Goal: Task Accomplishment & Management: Manage account settings

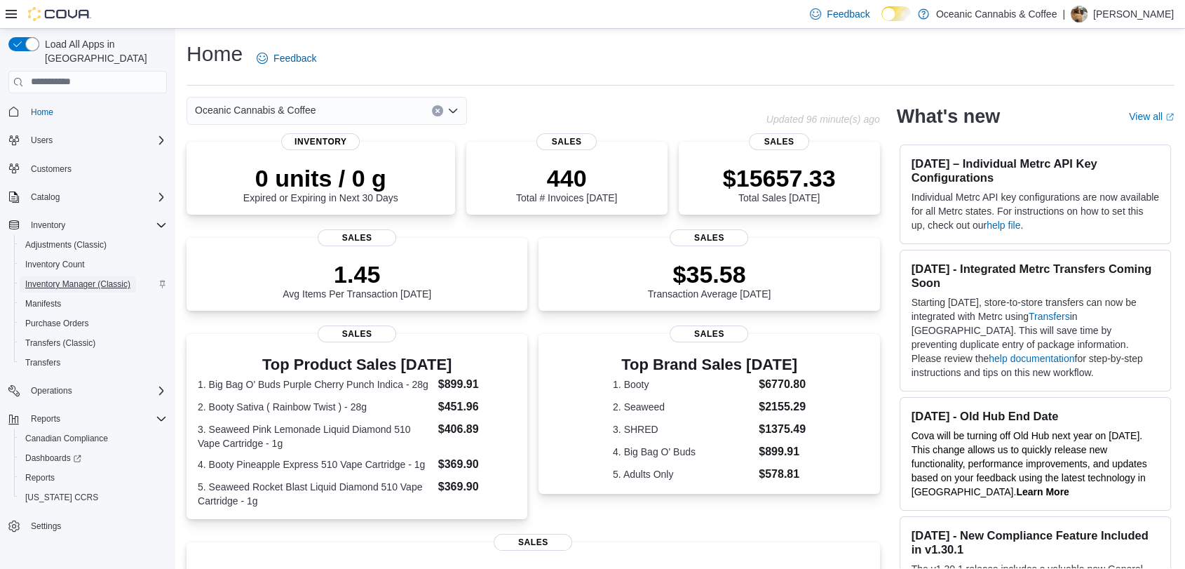
click at [89, 278] on span "Inventory Manager (Classic)" at bounding box center [77, 283] width 105 height 11
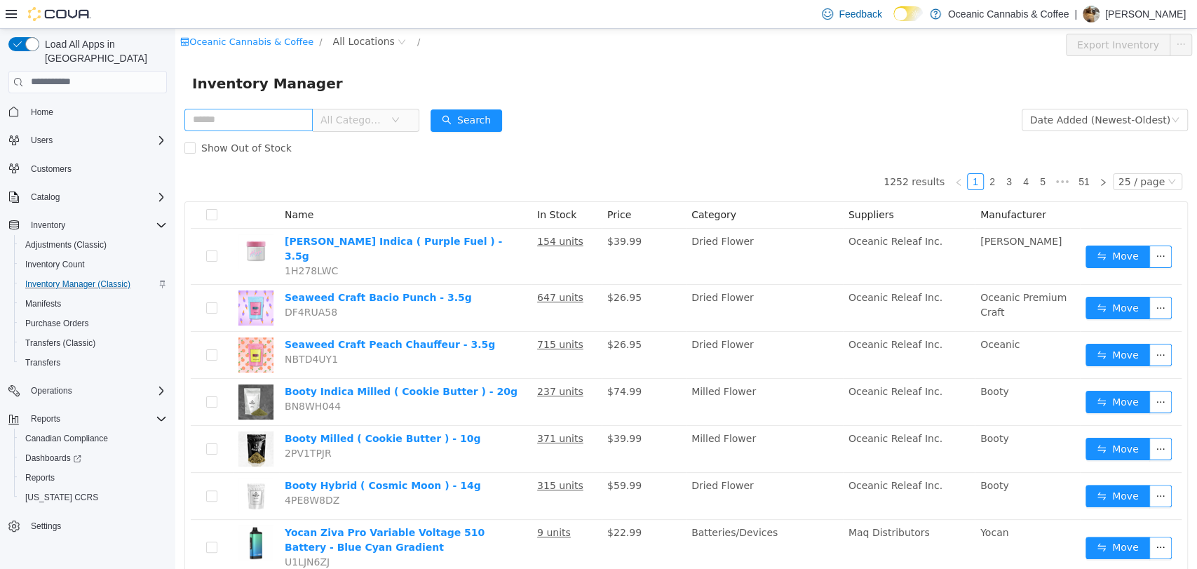
click at [276, 127] on input "text" at bounding box center [248, 119] width 128 height 22
type input "****"
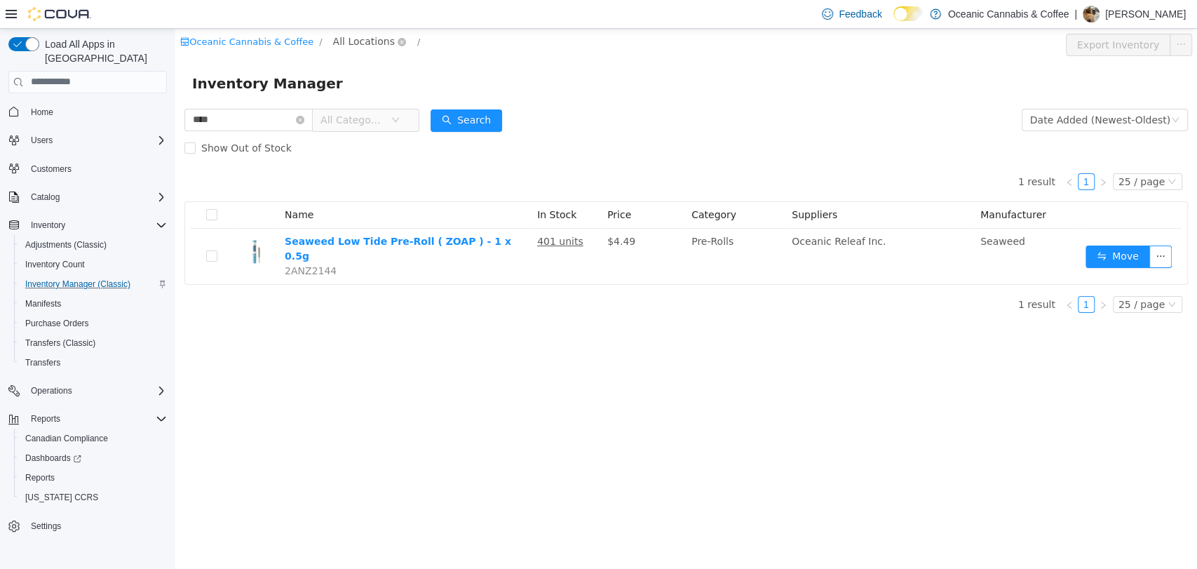
click at [365, 33] on span "All Locations" at bounding box center [364, 40] width 62 height 15
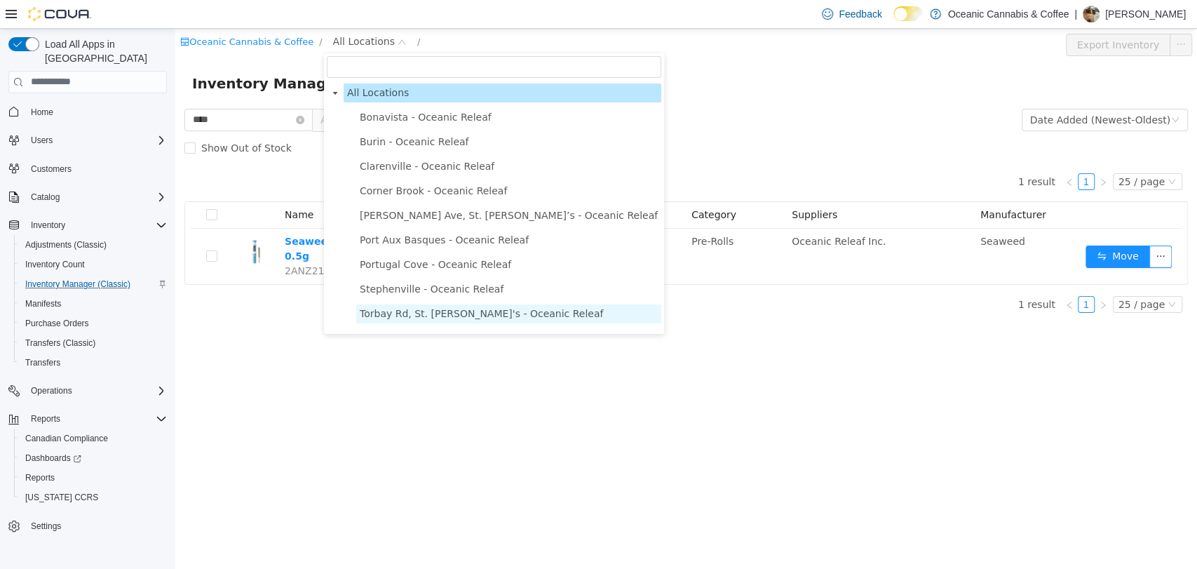
click at [428, 307] on span "Torbay Rd, St. [PERSON_NAME]'s - Oceanic Releaf" at bounding box center [481, 312] width 243 height 11
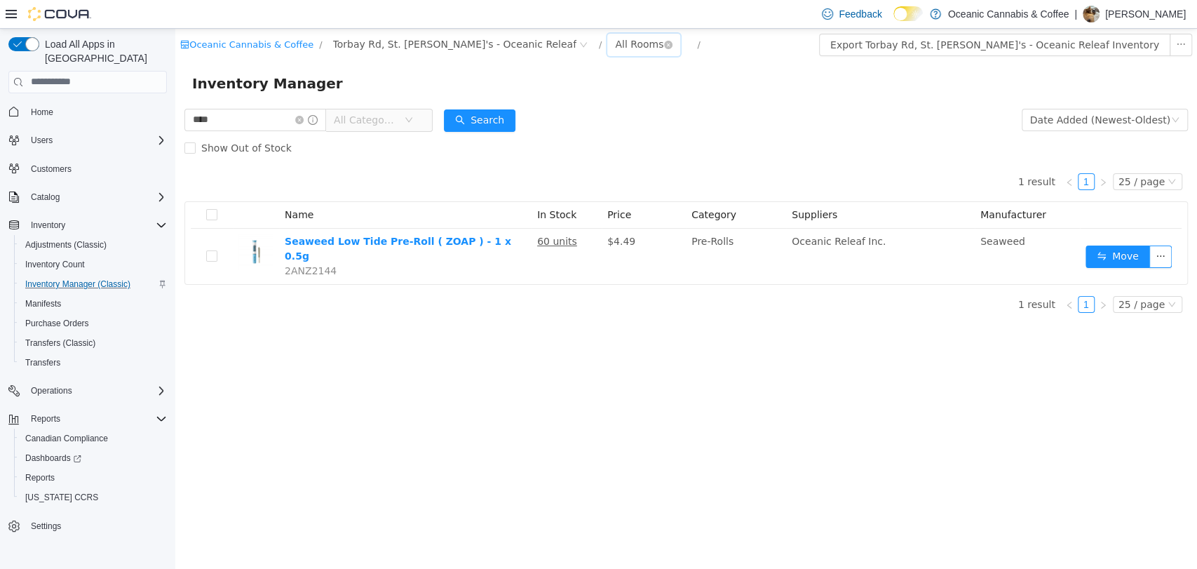
click at [615, 39] on div "All Rooms" at bounding box center [639, 43] width 48 height 21
click at [565, 94] on li "Front Store" at bounding box center [580, 94] width 84 height 22
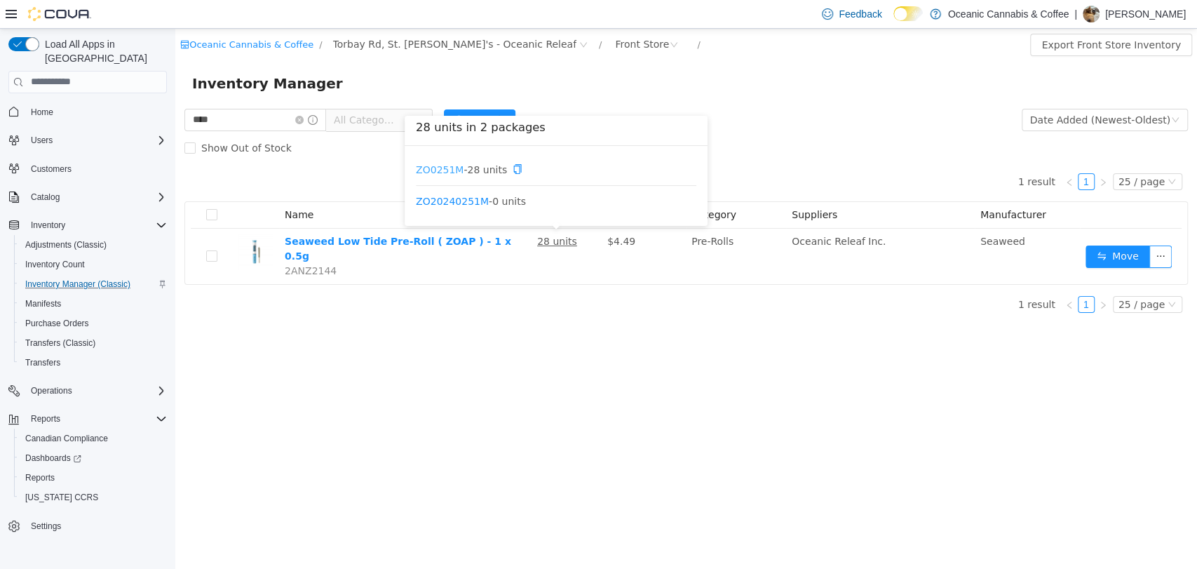
click at [431, 167] on link "ZO0251M" at bounding box center [440, 168] width 48 height 11
